Goal: Task Accomplishment & Management: Complete application form

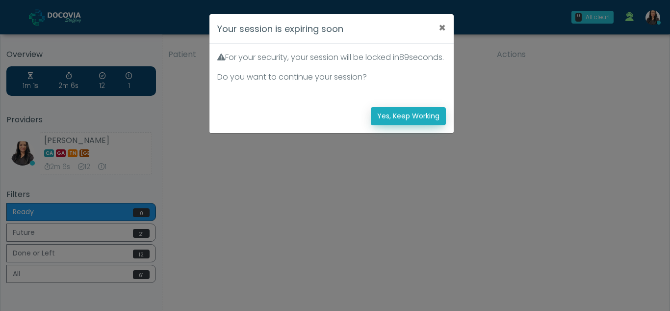
click at [419, 122] on button "Yes, Keep Working" at bounding box center [408, 116] width 75 height 18
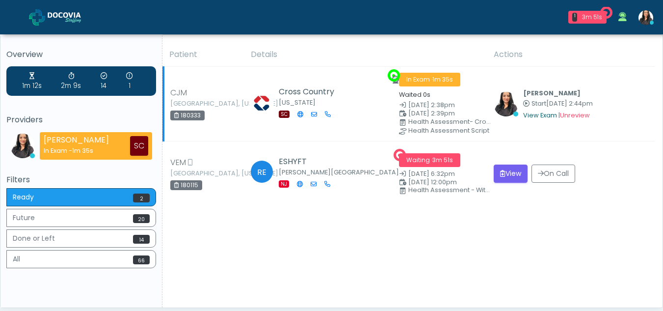
click at [543, 114] on link "View Exam" at bounding box center [540, 115] width 34 height 8
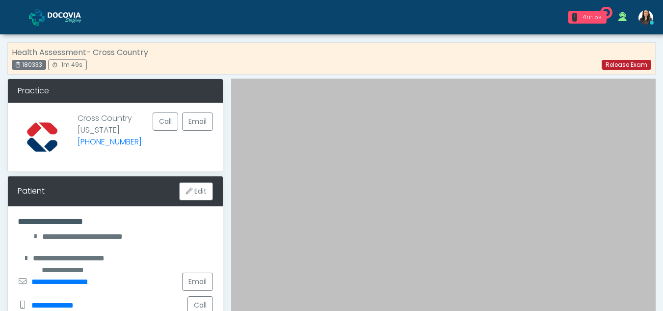
click at [618, 64] on link "Release Exam" at bounding box center [627, 65] width 50 height 10
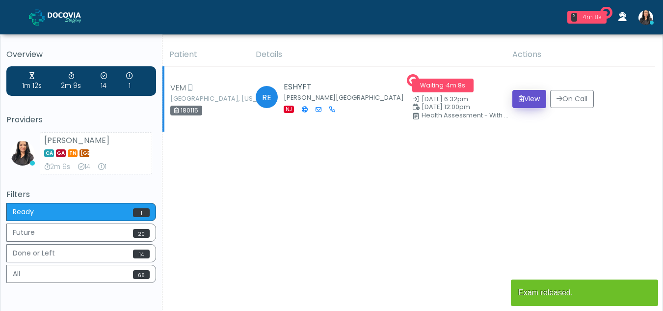
click at [521, 97] on button "View" at bounding box center [529, 99] width 34 height 18
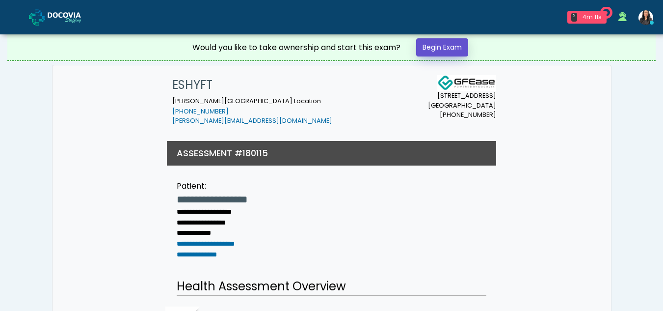
click at [447, 48] on link "Begin Exam" at bounding box center [442, 47] width 52 height 18
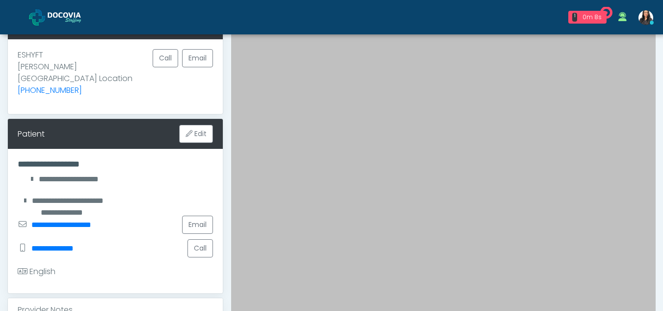
scroll to position [65, 0]
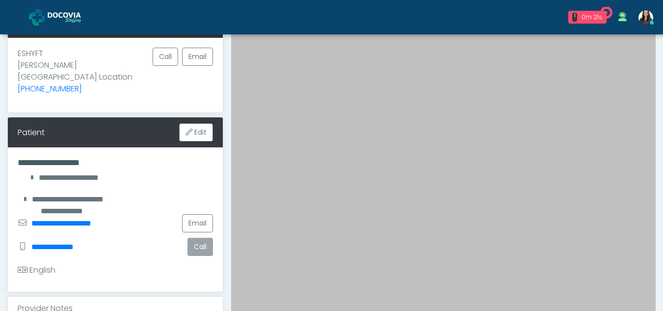
click at [196, 237] on button "Call" at bounding box center [200, 246] width 26 height 18
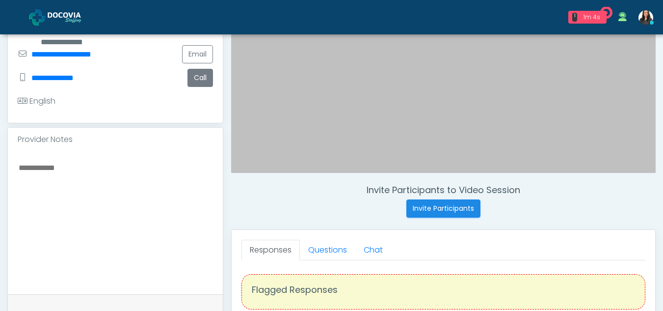
scroll to position [242, 0]
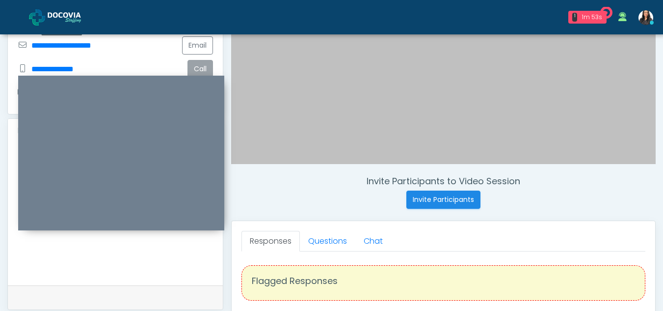
click at [200, 60] on button "Call" at bounding box center [200, 69] width 26 height 18
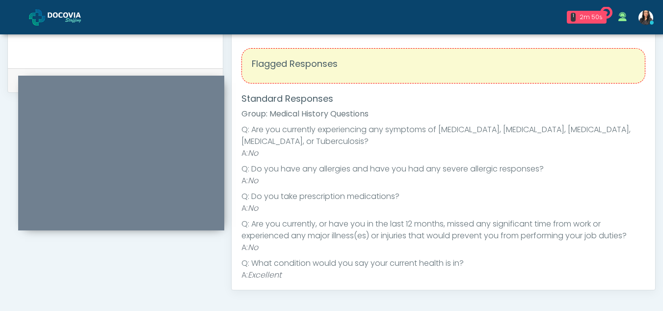
scroll to position [417, 0]
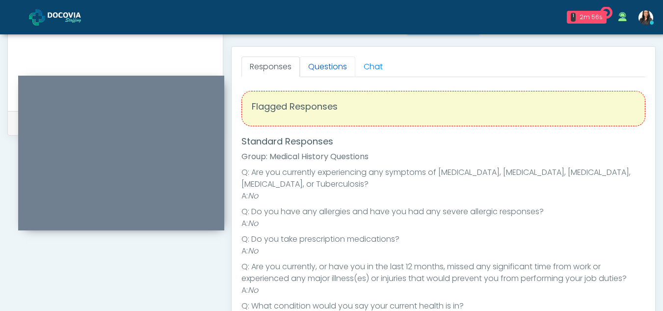
click at [313, 67] on link "Questions" at bounding box center [327, 66] width 55 height 21
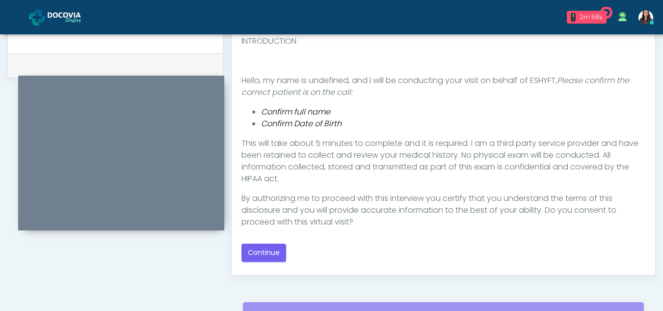
scroll to position [484, 0]
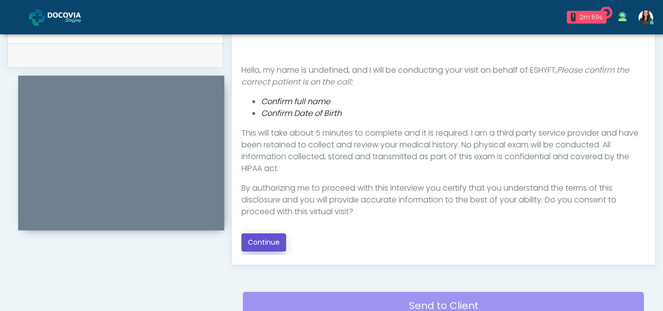
click at [267, 237] on button "Continue" at bounding box center [263, 242] width 45 height 18
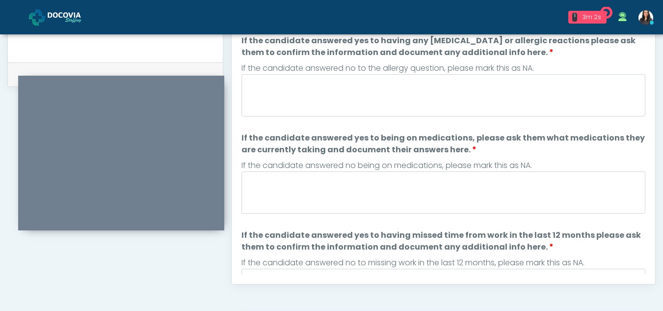
scroll to position [448, 0]
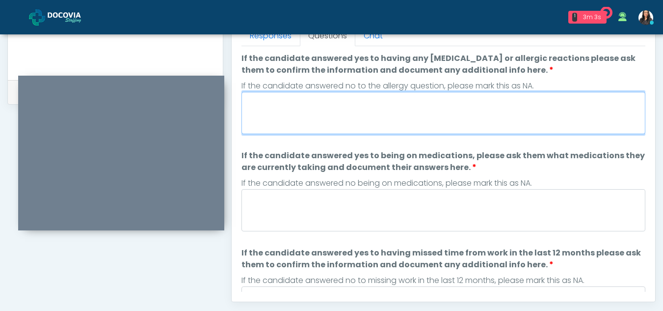
click at [286, 121] on textarea "If the candidate answered yes to having any allergies or allergic reactions ple…" at bounding box center [443, 113] width 404 height 42
type textarea "**"
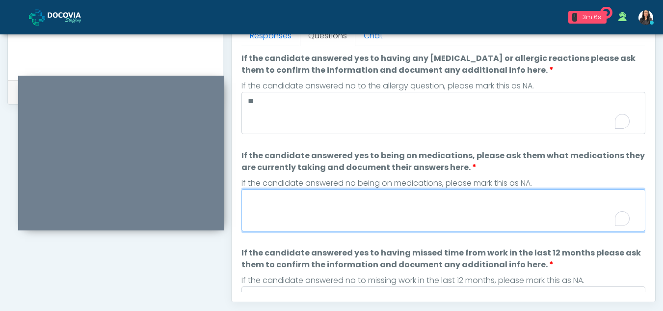
click at [309, 215] on textarea "If the candidate answered yes to being on medications, please ask them what med…" at bounding box center [443, 210] width 404 height 42
type textarea "**"
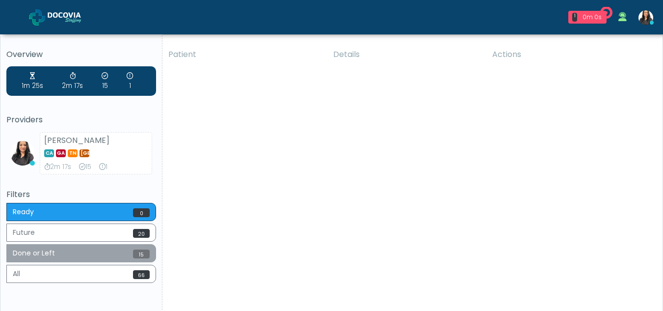
click at [48, 252] on button "Done or Left 15" at bounding box center [81, 253] width 150 height 18
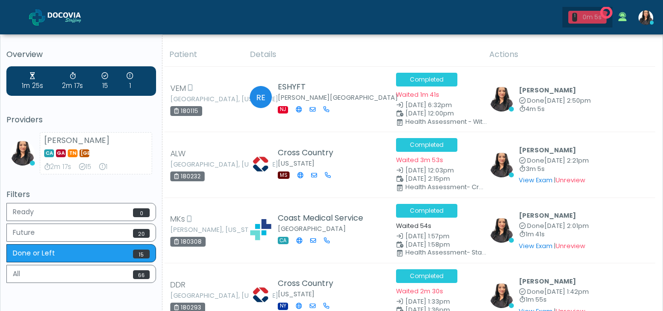
click at [597, 13] on div "0m 5s" at bounding box center [592, 17] width 22 height 9
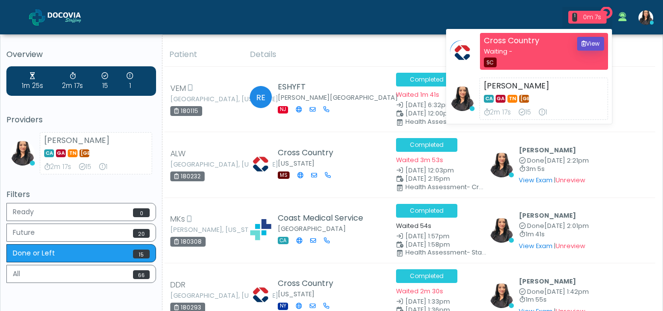
click at [590, 42] on button "View" at bounding box center [590, 44] width 27 height 14
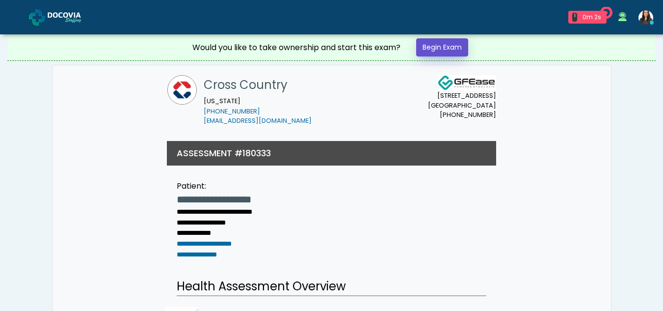
click at [444, 44] on link "Begin Exam" at bounding box center [442, 47] width 52 height 18
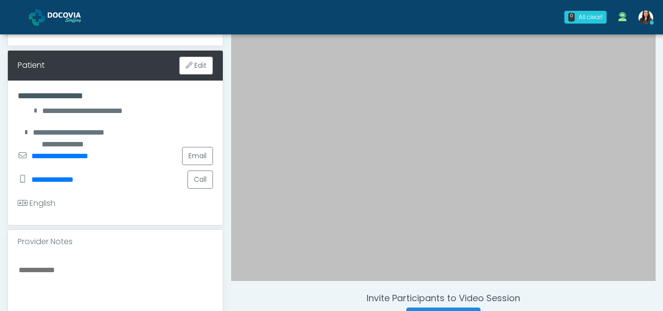
scroll to position [127, 0]
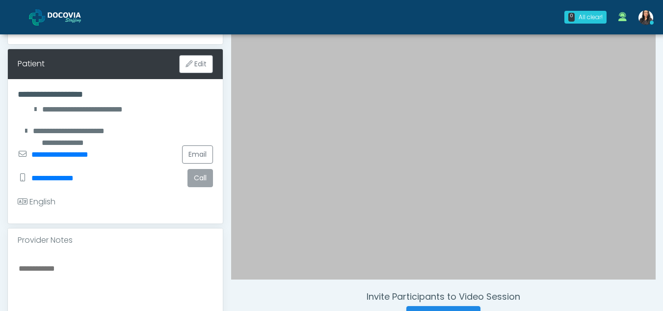
click at [202, 171] on button "Call" at bounding box center [200, 178] width 26 height 18
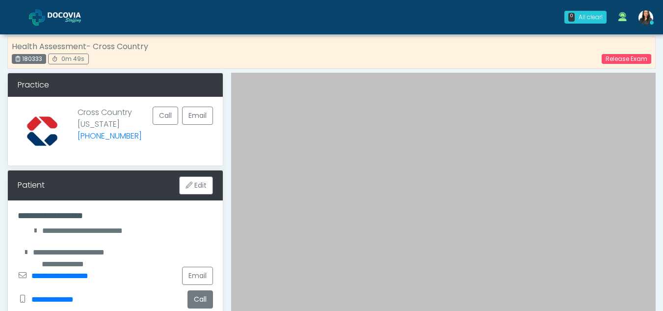
scroll to position [0, 0]
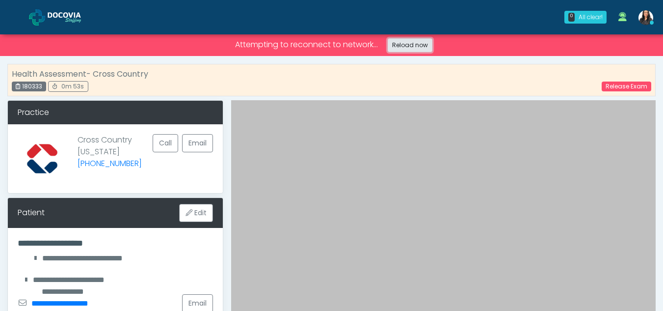
click at [414, 42] on link "Reload now" at bounding box center [410, 45] width 45 height 14
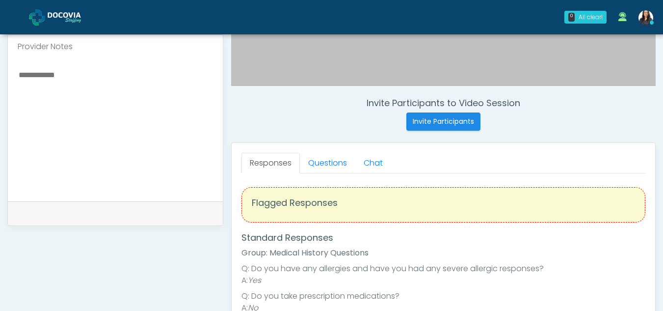
scroll to position [319, 0]
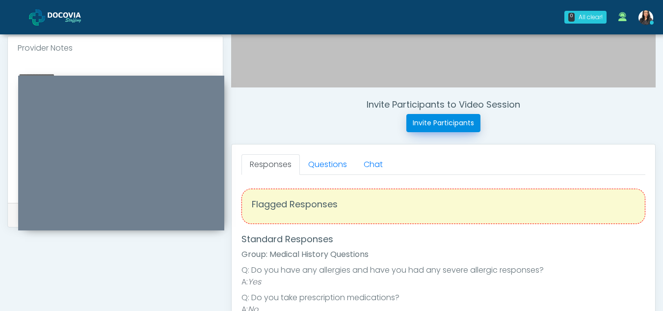
click at [445, 118] on button "Invite Participants" at bounding box center [443, 123] width 74 height 18
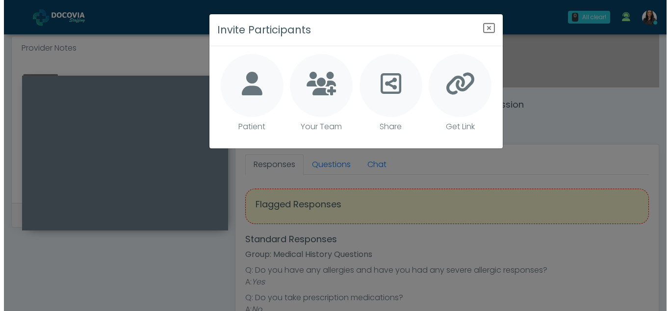
scroll to position [319, 0]
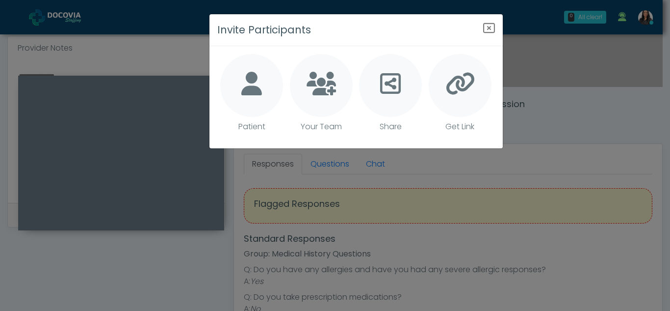
click at [252, 87] on icon at bounding box center [251, 84] width 21 height 24
type textarea "**********"
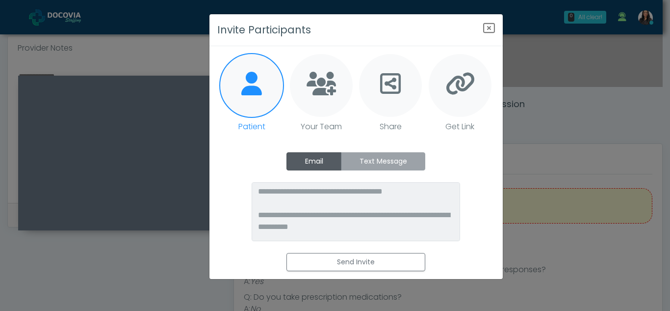
click at [394, 162] on label "Text Message" at bounding box center [383, 161] width 84 height 18
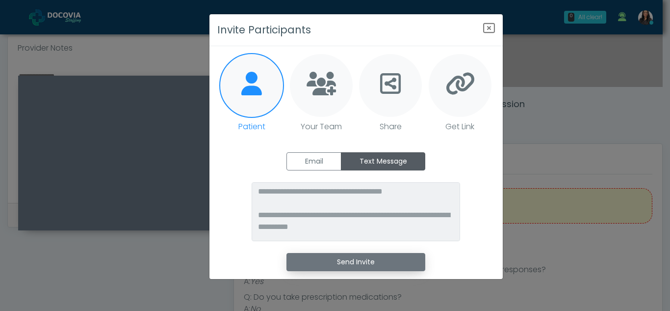
click at [384, 267] on button "Send Invite" at bounding box center [356, 262] width 139 height 18
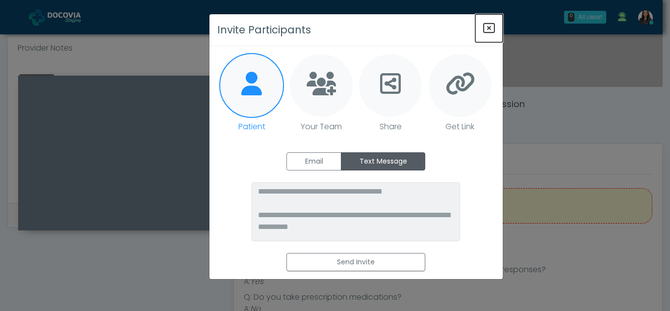
click at [488, 29] on icon "Close" at bounding box center [489, 28] width 12 height 12
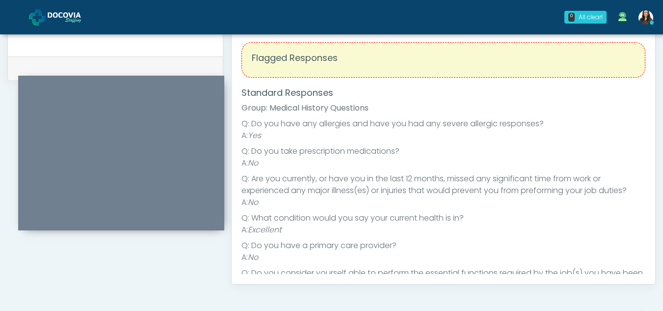
scroll to position [392, 0]
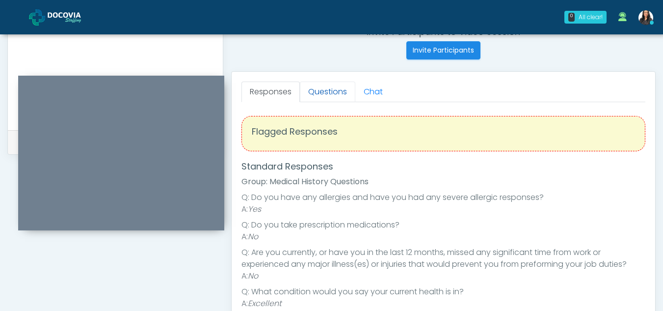
click at [332, 95] on link "Questions" at bounding box center [327, 91] width 55 height 21
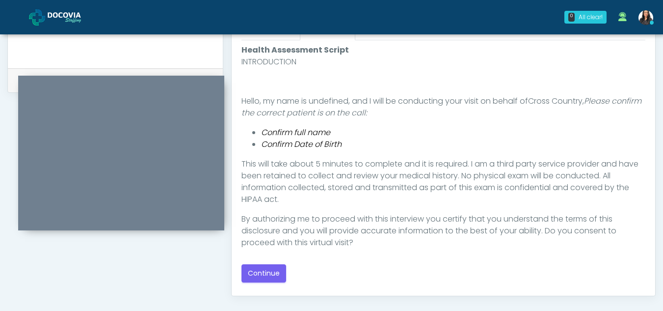
scroll to position [480, 0]
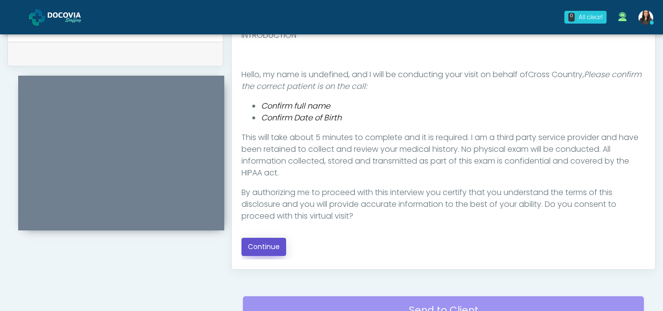
click at [265, 245] on button "Continue" at bounding box center [263, 246] width 45 height 18
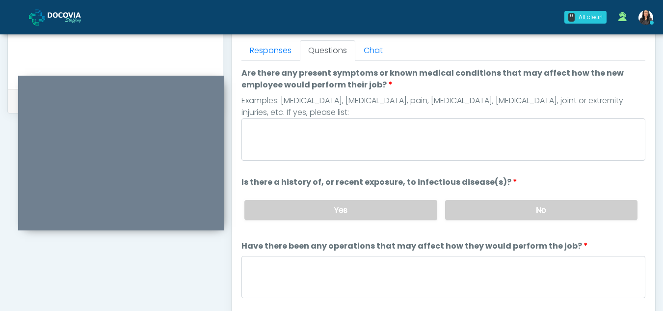
scroll to position [418, 0]
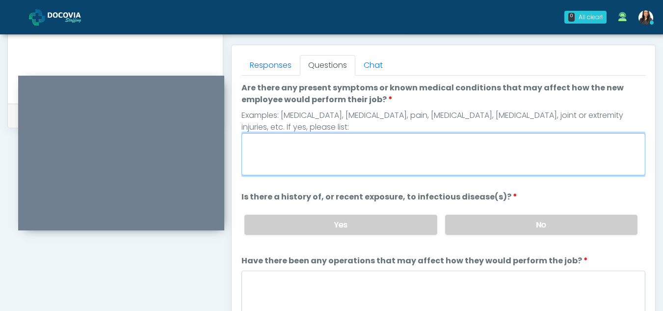
click at [287, 172] on textarea "Are there any present symptoms or known medical conditions that may affect how …" at bounding box center [443, 154] width 404 height 42
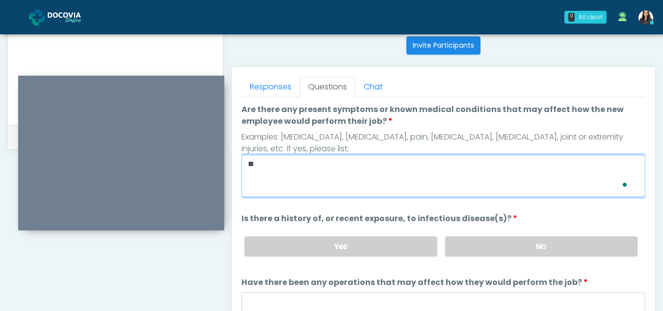
scroll to position [440, 0]
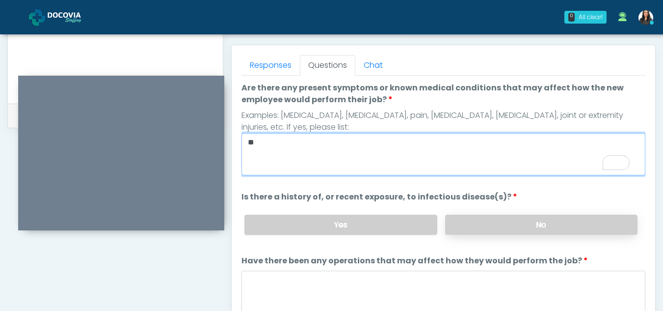
type textarea "**"
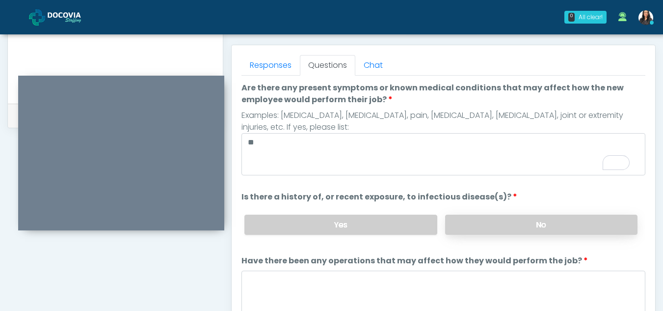
click at [495, 228] on label "No" at bounding box center [541, 224] width 192 height 20
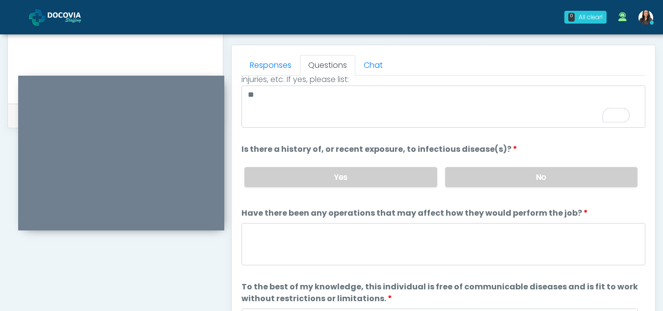
scroll to position [84, 0]
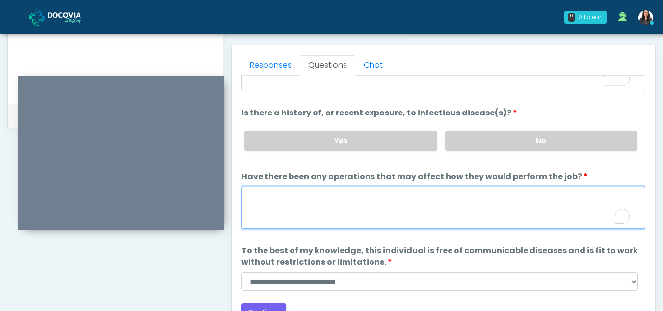
click at [285, 211] on textarea "Have there been any operations that may affect how they would perform the job?" at bounding box center [443, 207] width 404 height 42
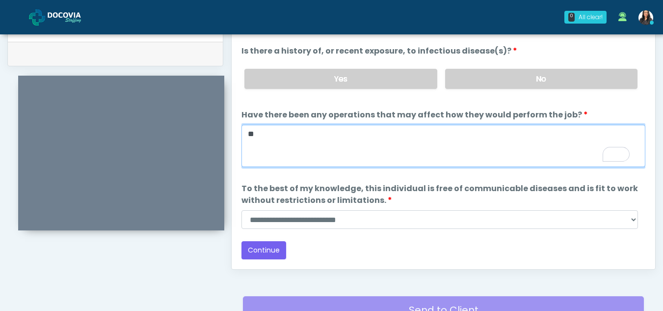
scroll to position [504, 0]
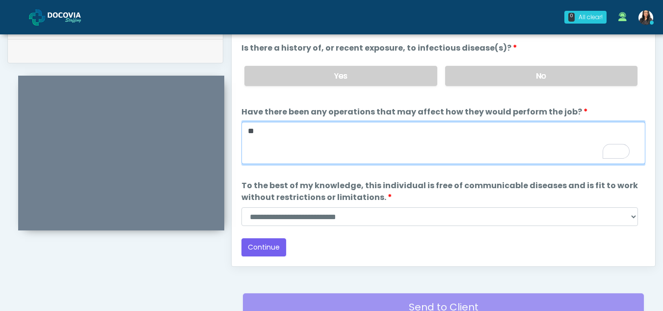
type textarea "**"
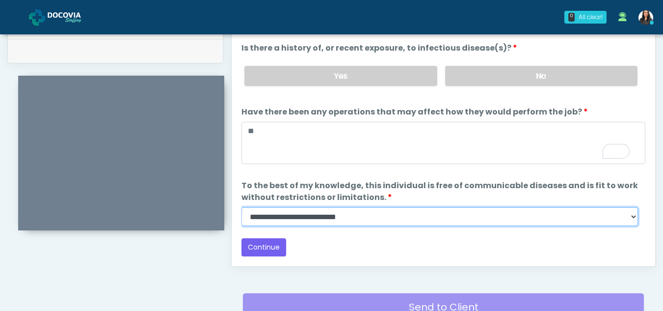
click at [635, 218] on select "**********" at bounding box center [439, 216] width 396 height 19
select select "******"
click at [241, 207] on select "**********" at bounding box center [439, 216] width 396 height 19
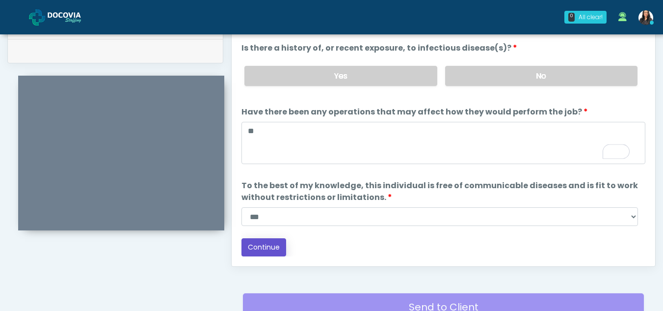
click at [263, 246] on button "Continue" at bounding box center [263, 247] width 45 height 18
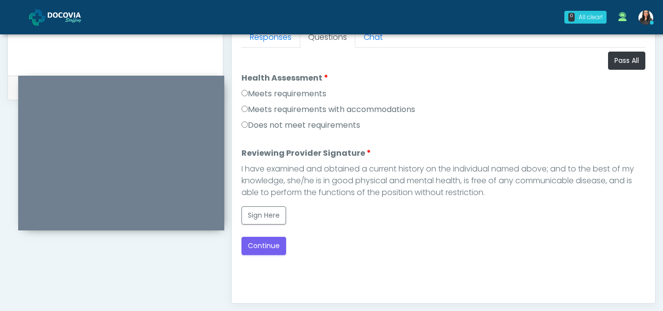
scroll to position [445, 0]
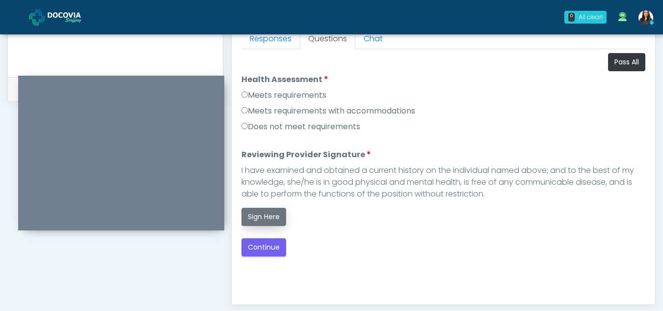
click at [268, 219] on button "Sign Here" at bounding box center [263, 217] width 45 height 18
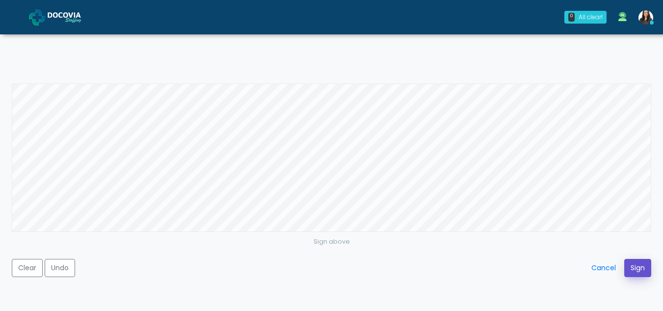
click at [638, 266] on button "Sign" at bounding box center [637, 268] width 27 height 18
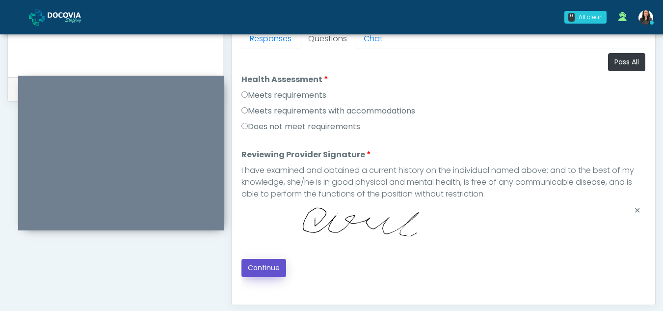
click at [261, 262] on button "Continue" at bounding box center [263, 268] width 45 height 18
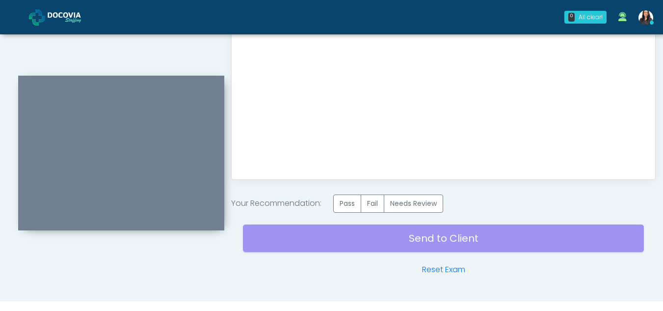
scroll to position [588, 0]
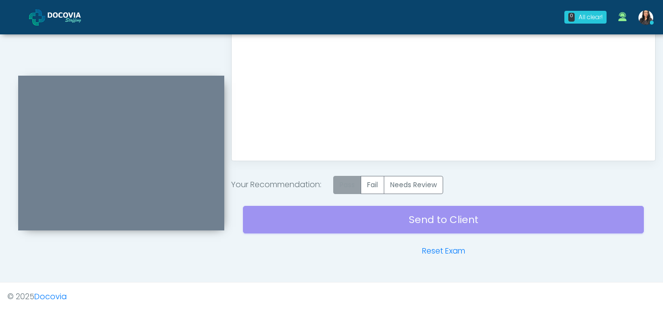
click at [353, 180] on label "Pass" at bounding box center [347, 185] width 28 height 18
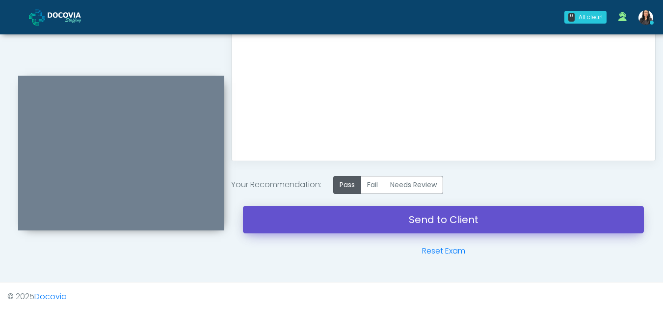
click at [418, 214] on link "Send to Client" at bounding box center [443, 219] width 401 height 27
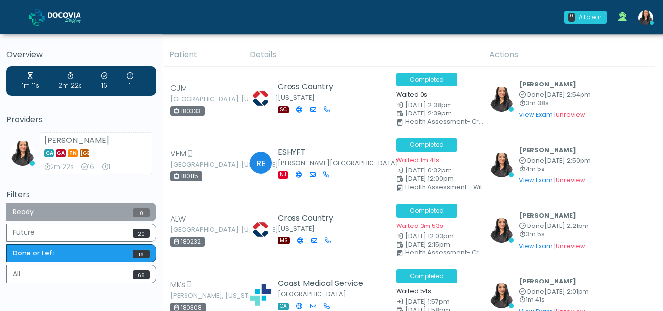
click at [72, 210] on button "Ready 0" at bounding box center [81, 212] width 150 height 18
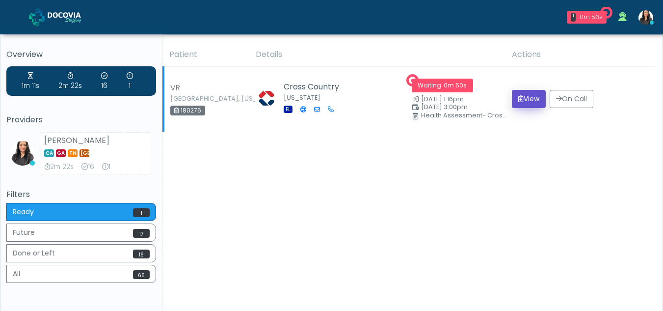
click at [525, 94] on button "View" at bounding box center [529, 99] width 34 height 18
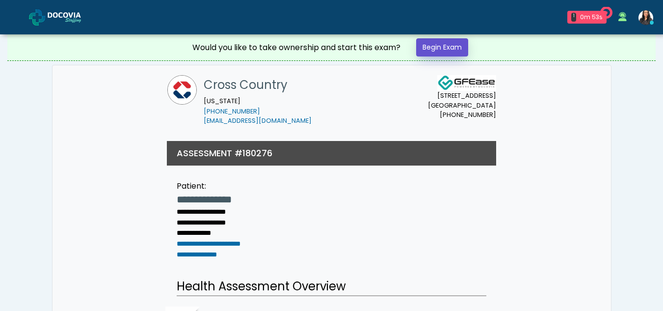
click at [448, 45] on link "Begin Exam" at bounding box center [442, 47] width 52 height 18
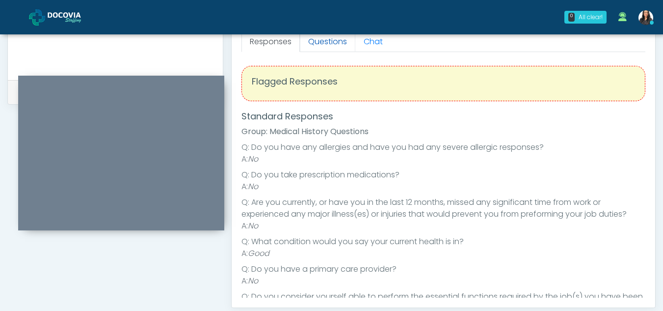
click at [328, 42] on link "Questions" at bounding box center [327, 41] width 55 height 21
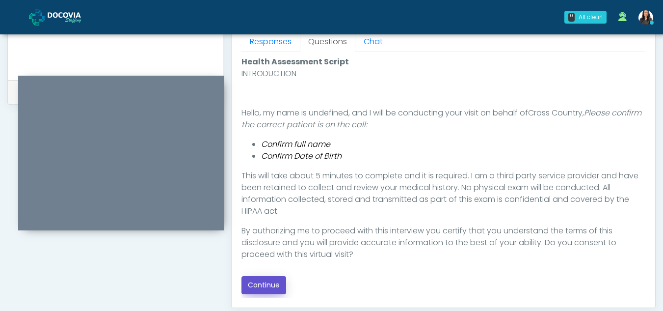
click at [268, 279] on button "Continue" at bounding box center [263, 285] width 45 height 18
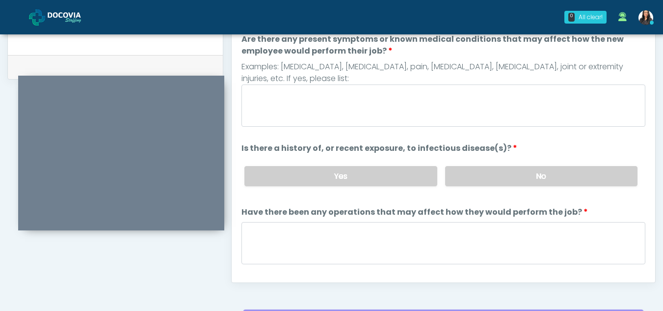
scroll to position [452, 0]
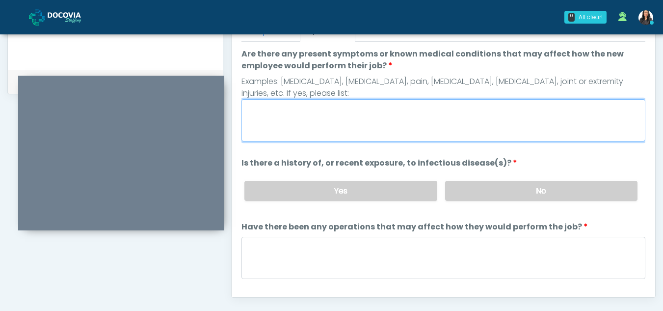
click at [306, 124] on textarea "Are there any present symptoms or known medical conditions that may affect how …" at bounding box center [443, 120] width 404 height 42
type textarea "**"
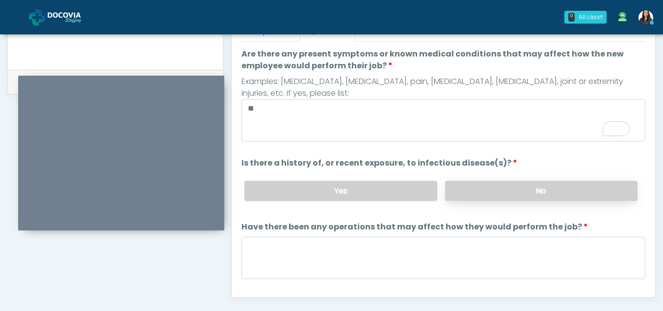
click at [558, 186] on label "No" at bounding box center [541, 191] width 192 height 20
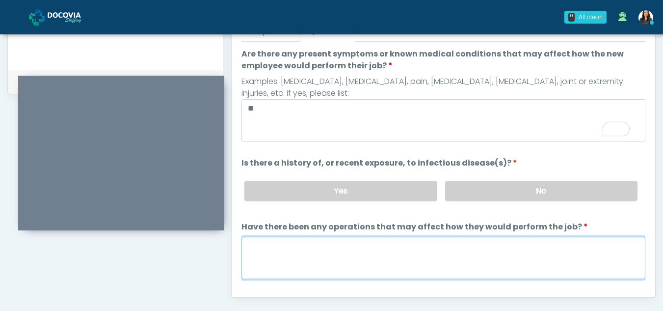
click at [256, 255] on textarea "Have there been any operations that may affect how they would perform the job?" at bounding box center [443, 258] width 404 height 42
type textarea "**"
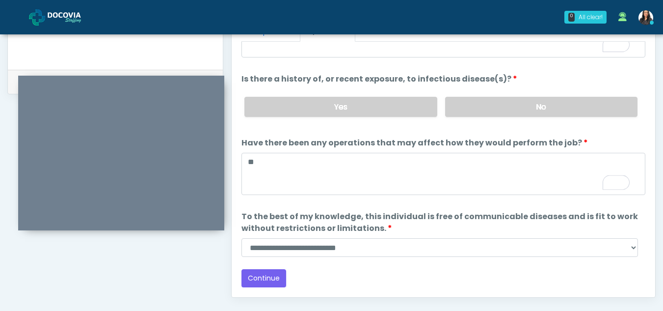
scroll to position [84, 0]
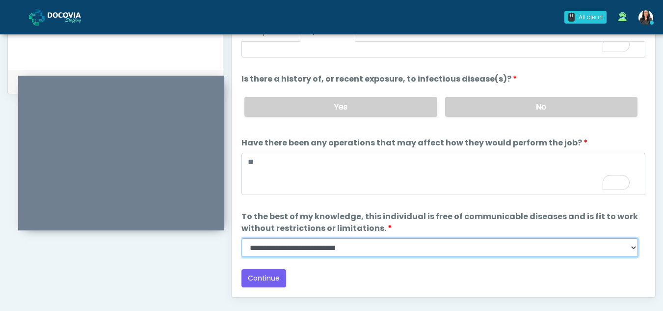
click at [632, 251] on select "**********" at bounding box center [439, 247] width 396 height 19
select select "******"
click at [241, 238] on select "**********" at bounding box center [439, 247] width 396 height 19
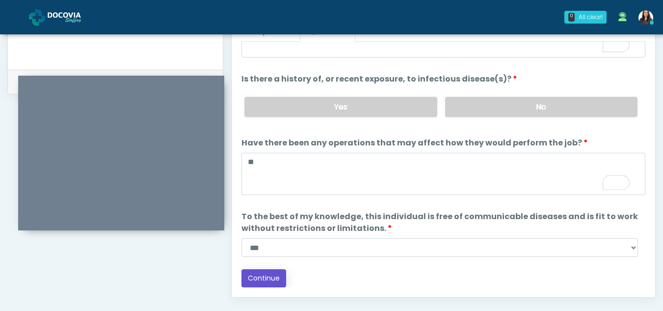
click at [262, 275] on button "Continue" at bounding box center [263, 278] width 45 height 18
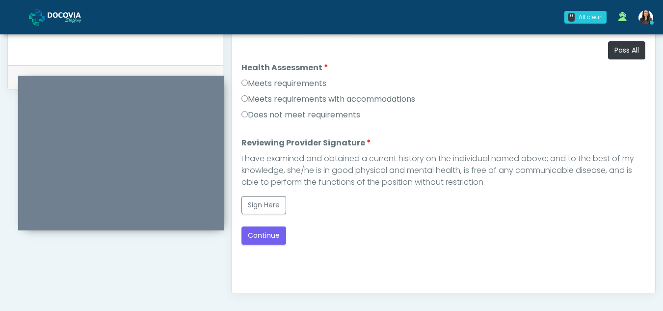
scroll to position [453, 0]
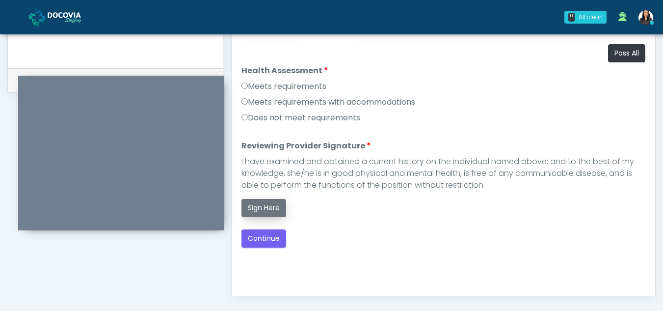
click at [265, 207] on button "Sign Here" at bounding box center [263, 208] width 45 height 18
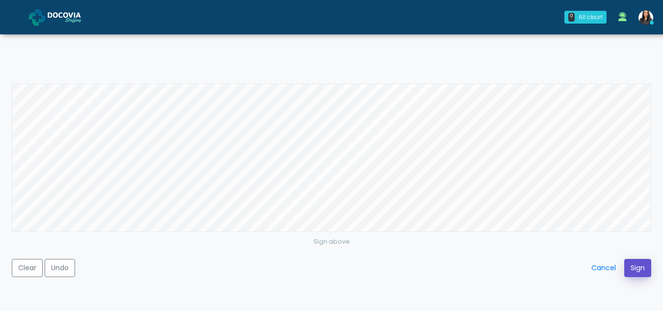
click at [639, 268] on button "Sign" at bounding box center [637, 268] width 27 height 18
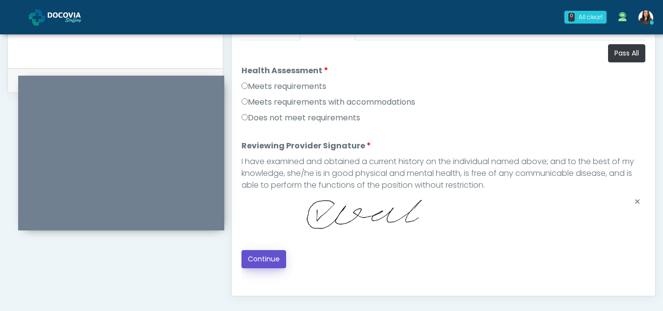
click at [262, 255] on button "Continue" at bounding box center [263, 259] width 45 height 18
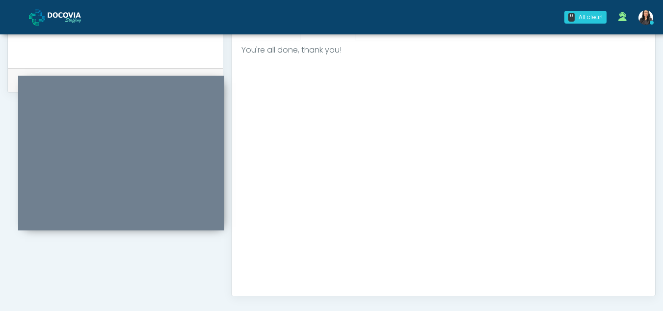
scroll to position [588, 0]
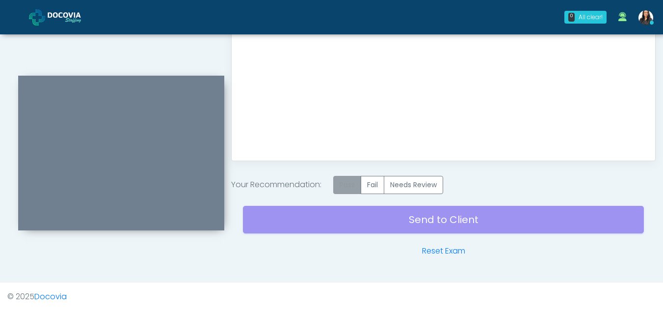
click at [356, 184] on label "Pass" at bounding box center [347, 185] width 28 height 18
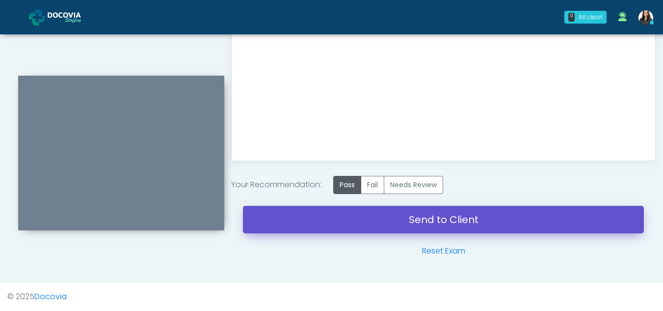
click at [404, 223] on link "Send to Client" at bounding box center [443, 219] width 401 height 27
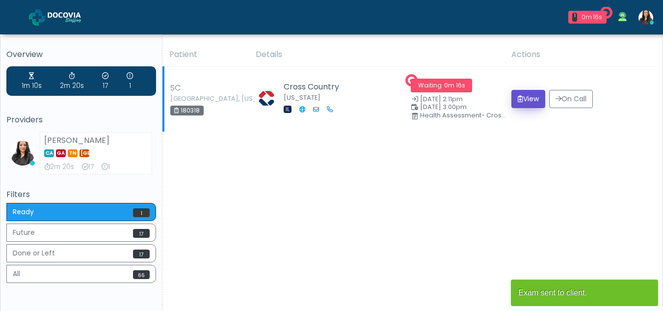
click at [529, 101] on button "View" at bounding box center [528, 99] width 34 height 18
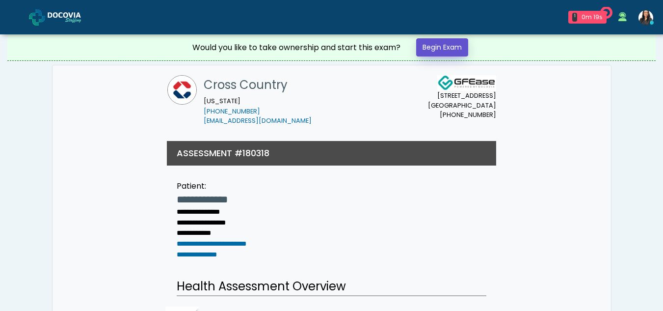
click at [438, 41] on link "Begin Exam" at bounding box center [442, 47] width 52 height 18
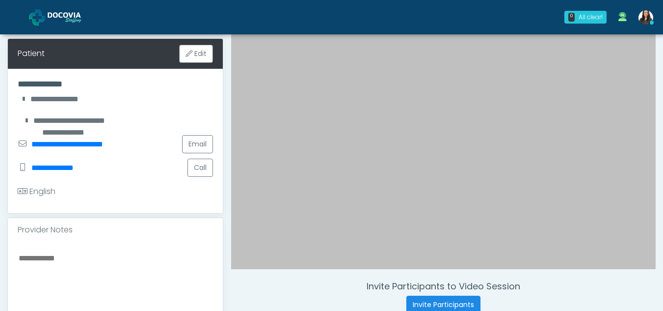
scroll to position [142, 0]
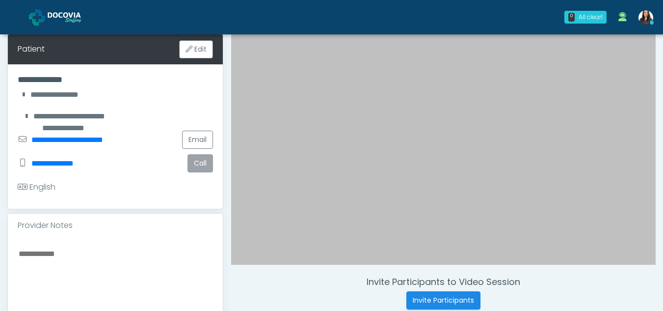
click at [199, 159] on button "Call" at bounding box center [200, 163] width 26 height 18
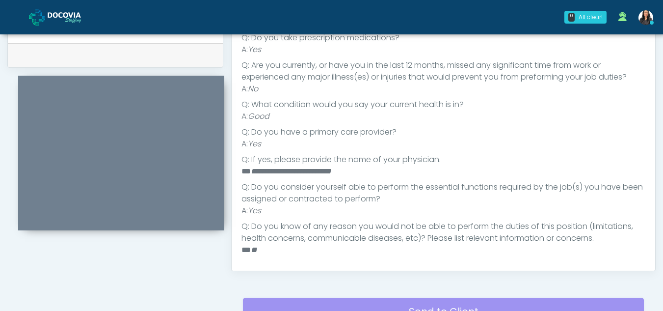
scroll to position [103, 0]
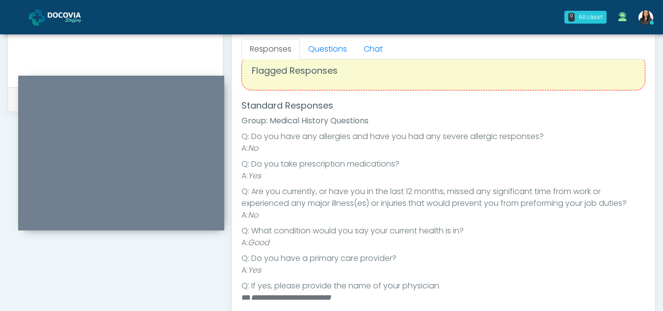
scroll to position [409, 0]
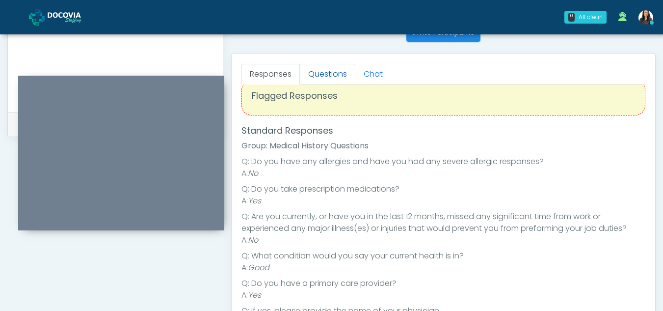
click at [327, 74] on link "Questions" at bounding box center [327, 74] width 55 height 21
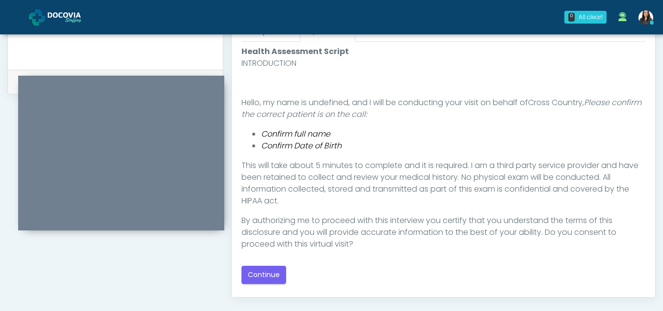
scroll to position [453, 0]
click at [264, 271] on button "Continue" at bounding box center [263, 273] width 45 height 18
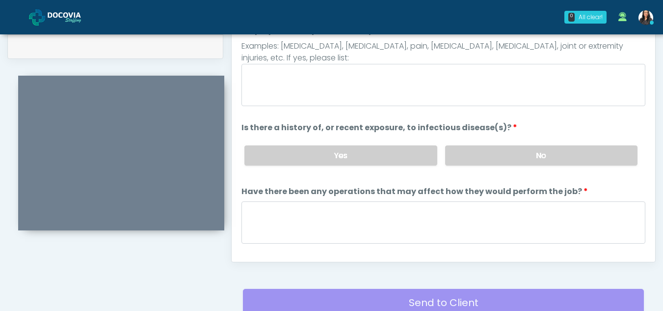
scroll to position [425, 0]
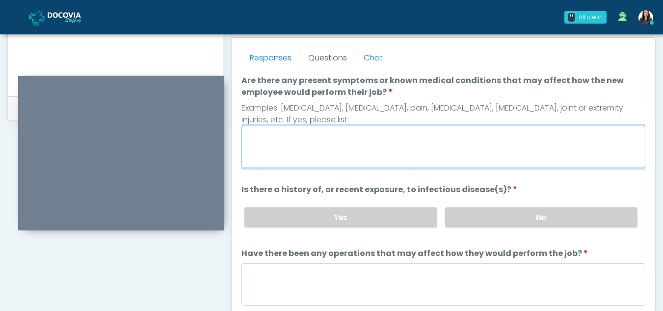
click at [279, 154] on textarea "Are there any present symptoms or known medical conditions that may affect how …" at bounding box center [443, 147] width 404 height 42
type textarea "**"
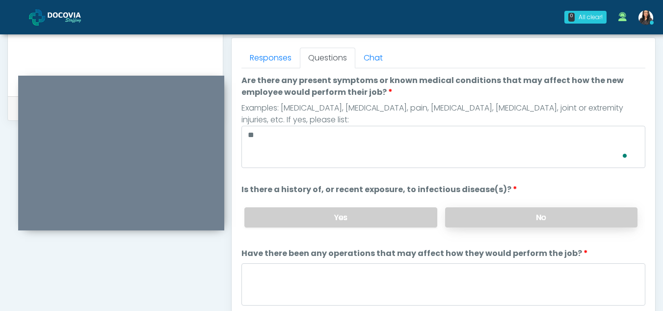
click at [553, 218] on label "No" at bounding box center [541, 217] width 192 height 20
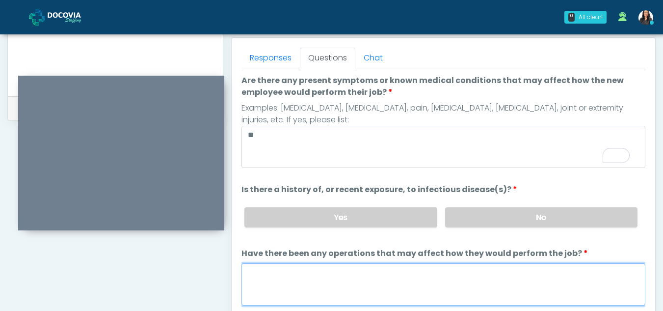
click at [279, 281] on textarea "Have there been any operations that may affect how they would perform the job?" at bounding box center [443, 284] width 404 height 42
type textarea "**"
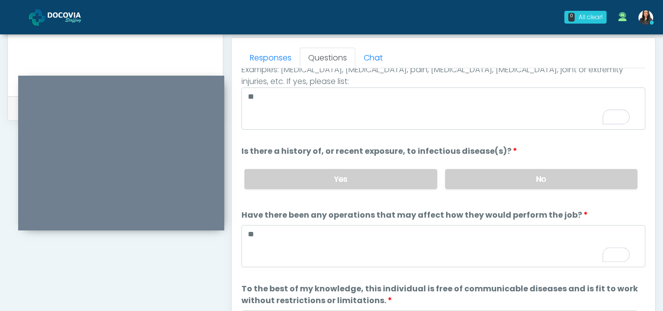
scroll to position [84, 0]
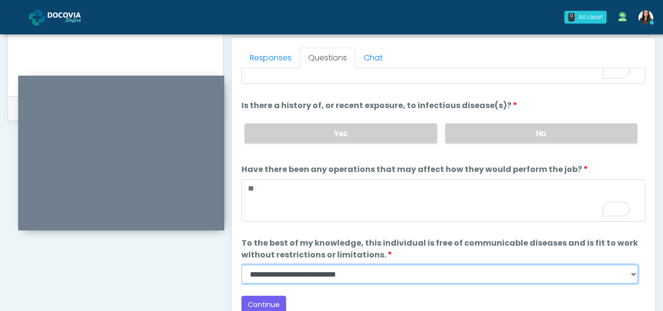
click at [633, 275] on select "**********" at bounding box center [439, 273] width 396 height 19
select select "******"
click at [241, 264] on select "**********" at bounding box center [439, 273] width 396 height 19
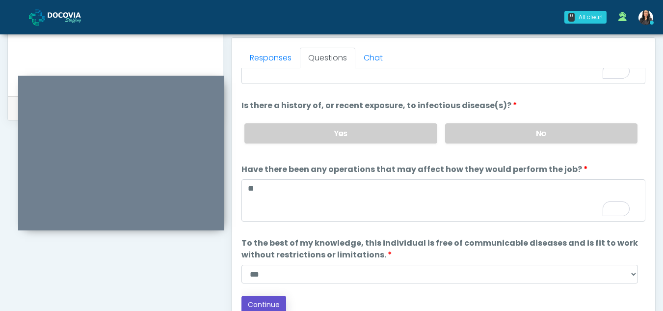
click at [267, 304] on button "Continue" at bounding box center [263, 304] width 45 height 18
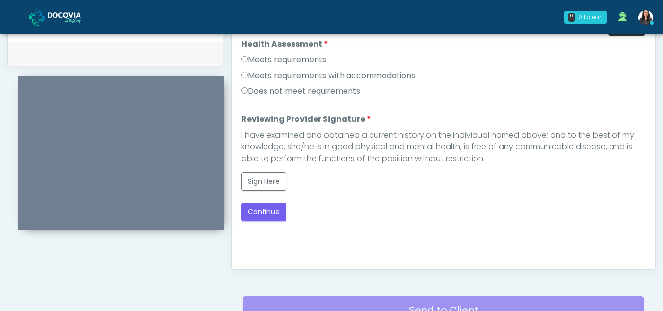
scroll to position [470, 0]
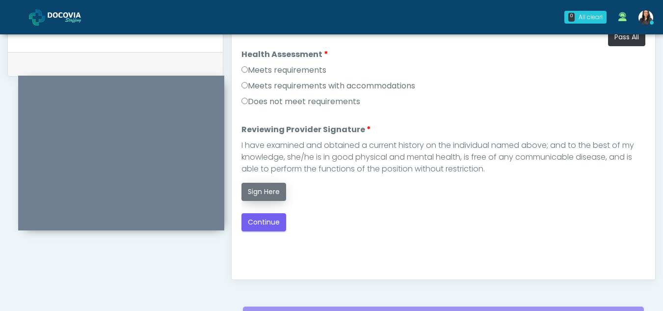
click at [250, 191] on button "Sign Here" at bounding box center [263, 192] width 45 height 18
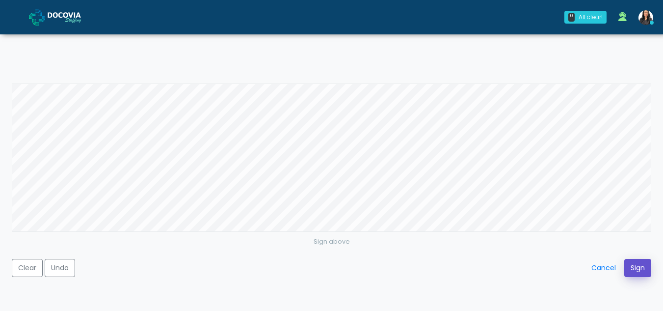
click at [629, 264] on button "Sign" at bounding box center [637, 268] width 27 height 18
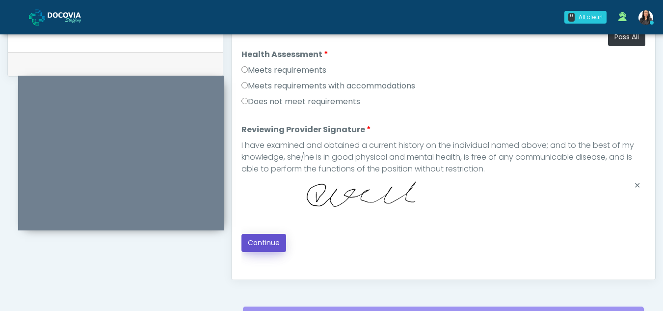
click at [269, 241] on button "Continue" at bounding box center [263, 243] width 45 height 18
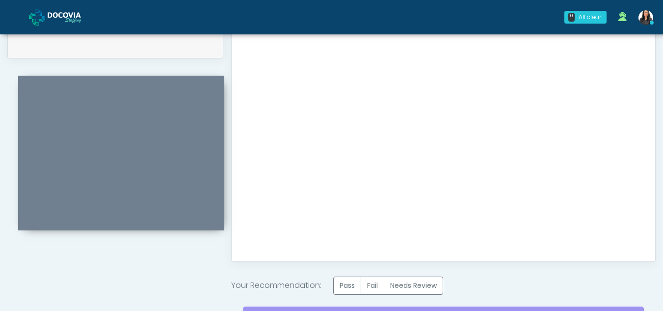
scroll to position [588, 0]
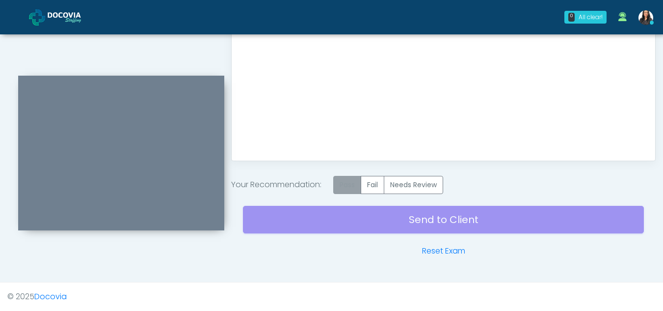
click at [345, 180] on label "Pass" at bounding box center [347, 185] width 28 height 18
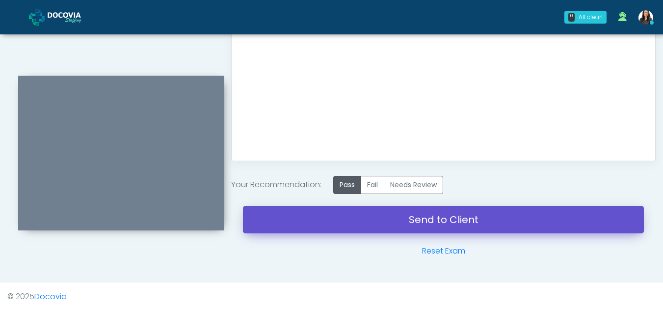
click at [415, 217] on link "Send to Client" at bounding box center [443, 219] width 401 height 27
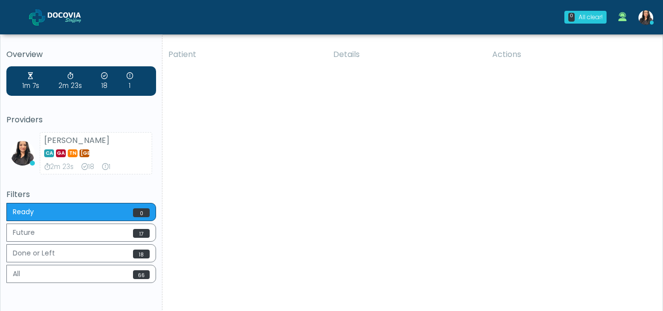
click at [314, 178] on div "Patient Details Actions SC [GEOGRAPHIC_DATA], [US_STATE] 180318 Cross Country IL" at bounding box center [408, 182] width 493 height 279
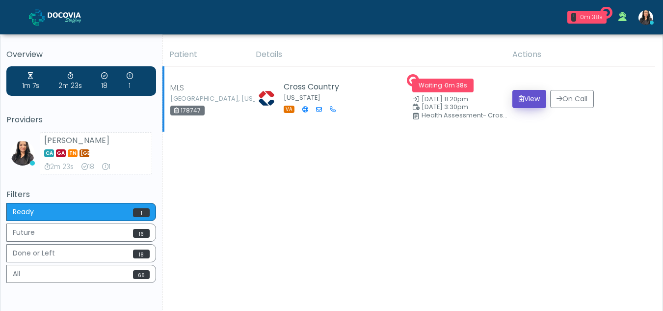
click at [525, 95] on button "View" at bounding box center [529, 99] width 34 height 18
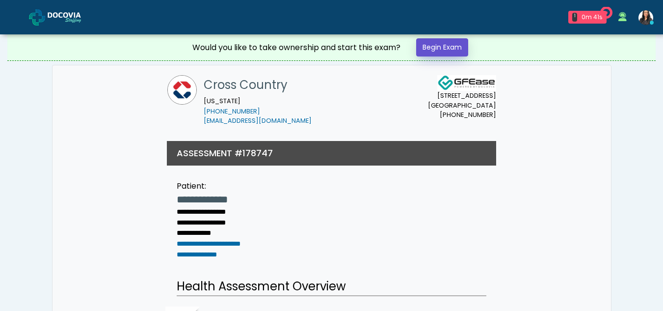
click at [456, 43] on link "Begin Exam" at bounding box center [442, 47] width 52 height 18
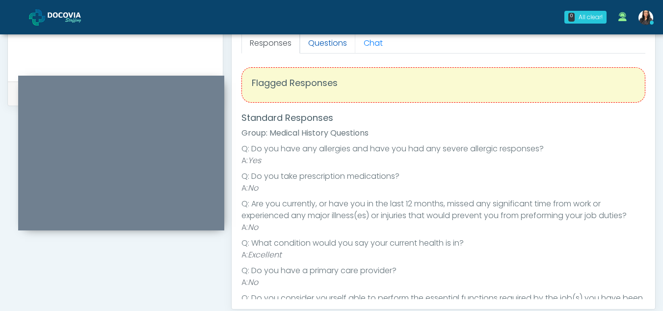
click at [335, 46] on link "Questions" at bounding box center [327, 43] width 55 height 21
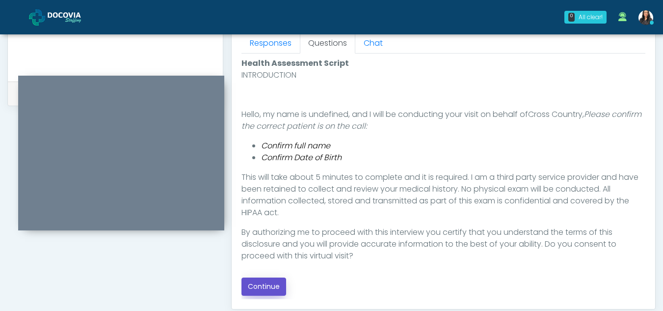
click at [269, 285] on button "Continue" at bounding box center [263, 286] width 45 height 18
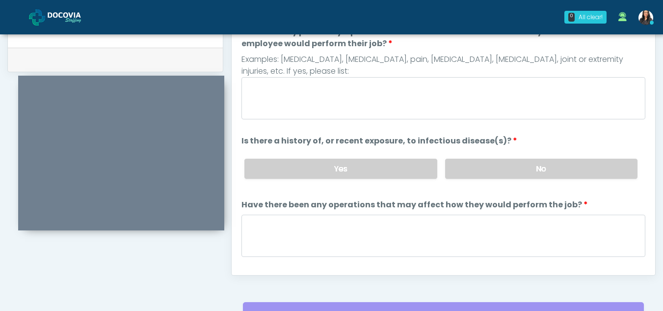
scroll to position [440, 0]
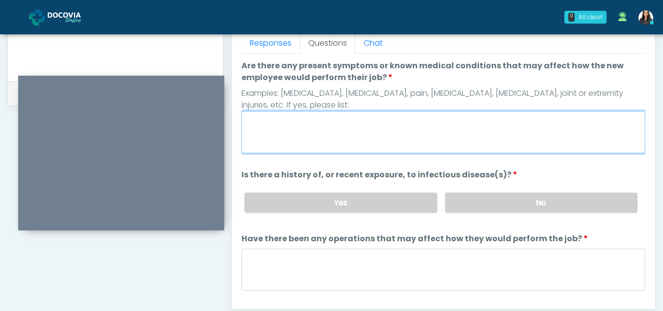
click at [294, 139] on textarea "Are there any present symptoms or known medical conditions that may affect how …" at bounding box center [443, 132] width 404 height 42
type textarea "**"
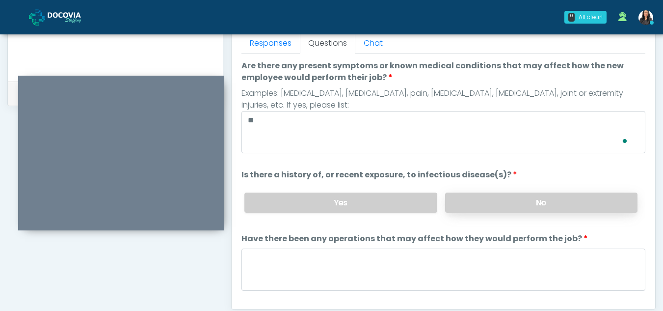
click at [519, 202] on label "No" at bounding box center [541, 202] width 192 height 20
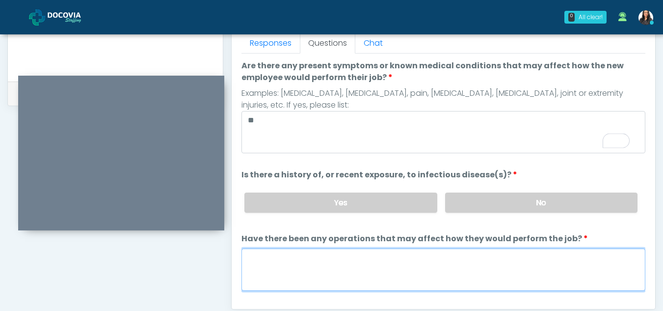
click at [276, 267] on textarea "Have there been any operations that may affect how they would perform the job?" at bounding box center [443, 269] width 404 height 42
type textarea "**"
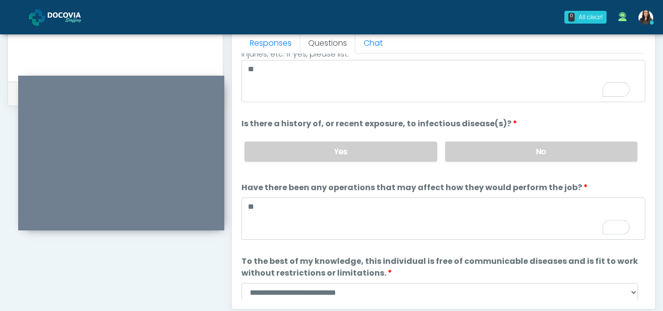
scroll to position [84, 0]
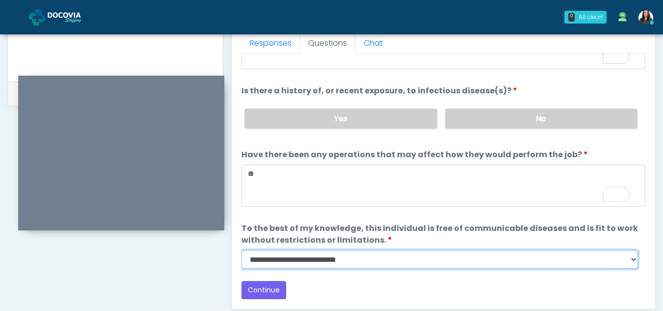
click at [635, 262] on select "**********" at bounding box center [439, 259] width 396 height 19
select select "******"
click at [241, 250] on select "**********" at bounding box center [439, 259] width 396 height 19
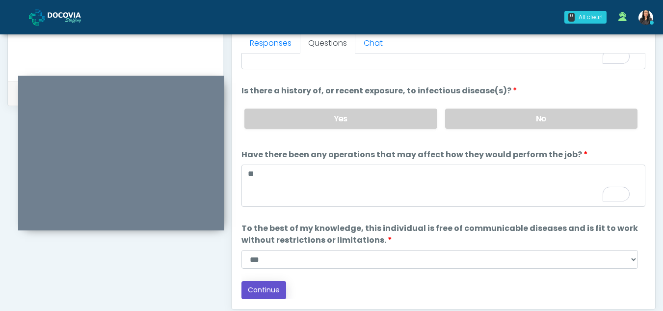
click at [270, 289] on button "Continue" at bounding box center [263, 290] width 45 height 18
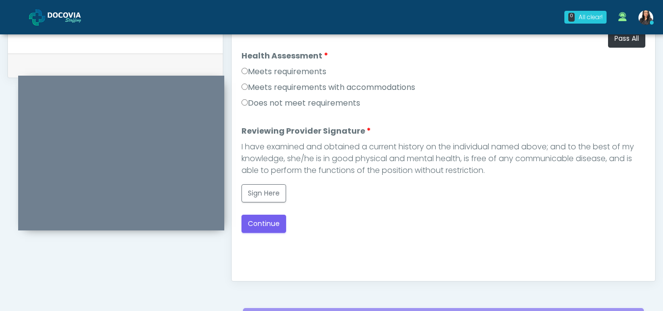
scroll to position [450, 0]
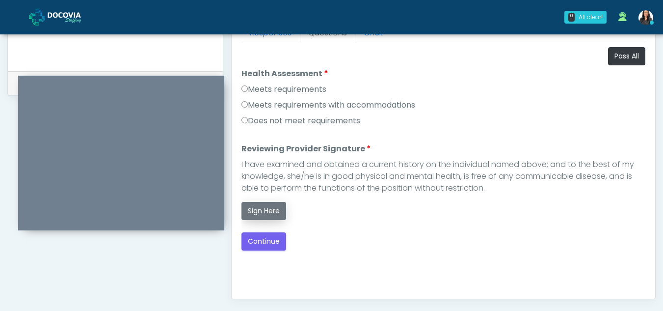
click at [269, 214] on button "Sign Here" at bounding box center [263, 211] width 45 height 18
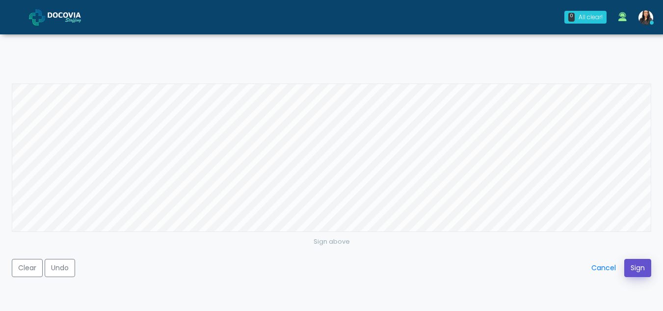
click at [642, 260] on button "Sign" at bounding box center [637, 268] width 27 height 18
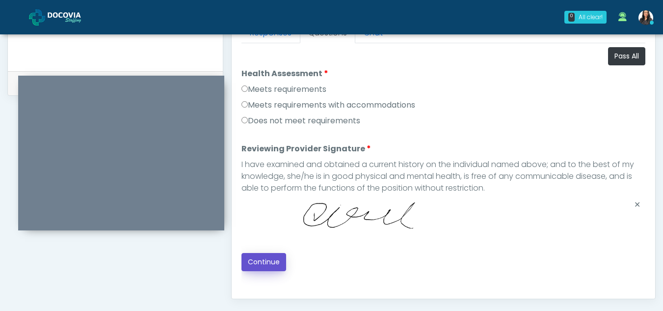
click at [264, 263] on button "Continue" at bounding box center [263, 262] width 45 height 18
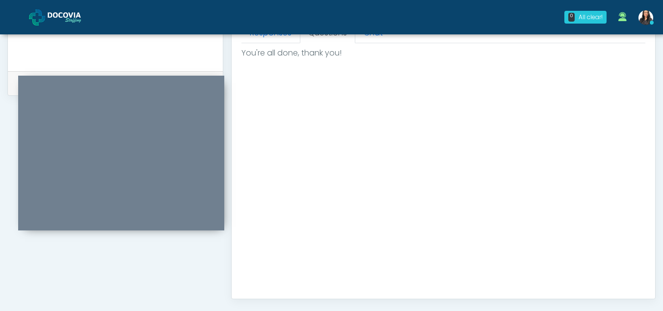
scroll to position [541, 0]
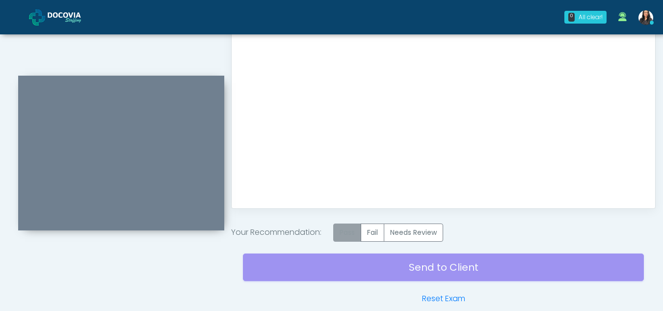
click at [351, 232] on label "Pass" at bounding box center [347, 232] width 28 height 18
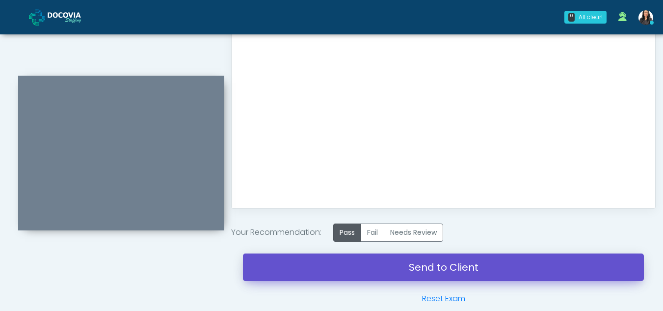
click at [424, 273] on link "Send to Client" at bounding box center [443, 266] width 401 height 27
